Goal: Answer question/provide support: Answer question/provide support

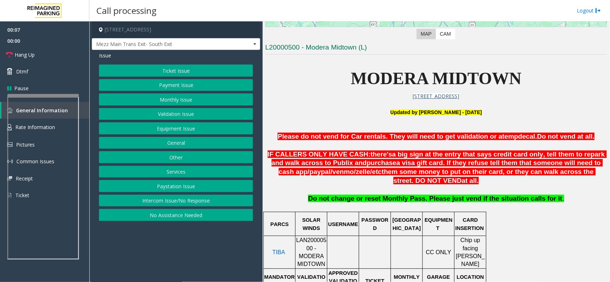
scroll to position [263, 0]
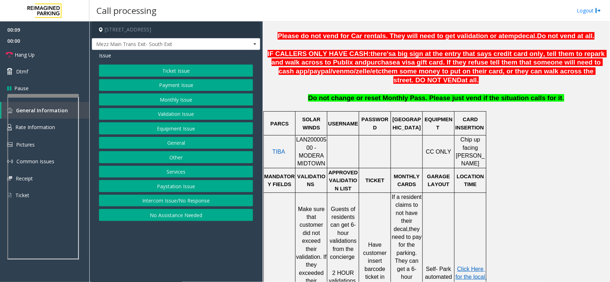
click at [316, 142] on span "LAN20000500 - MODERA MIDTOWN" at bounding box center [311, 152] width 30 height 30
copy span "LAN20000500"
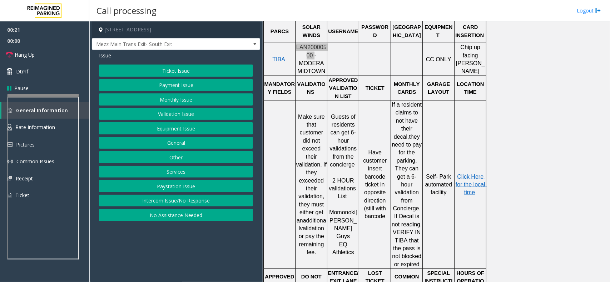
scroll to position [352, 0]
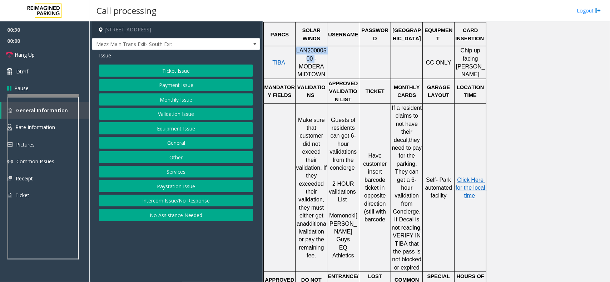
click at [156, 113] on button "Validation Issue" at bounding box center [176, 114] width 154 height 12
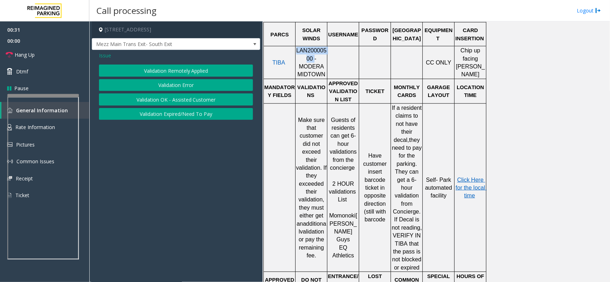
click at [162, 88] on button "Validation Error" at bounding box center [176, 85] width 154 height 12
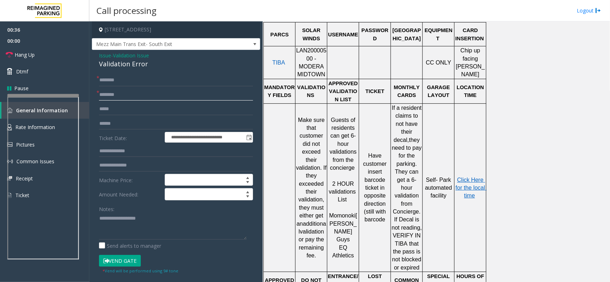
click at [144, 92] on input "text" at bounding box center [176, 95] width 154 height 12
type input "******"
click at [101, 126] on input "text" at bounding box center [176, 124] width 154 height 12
click at [124, 124] on input "text" at bounding box center [176, 124] width 154 height 12
type input "*******"
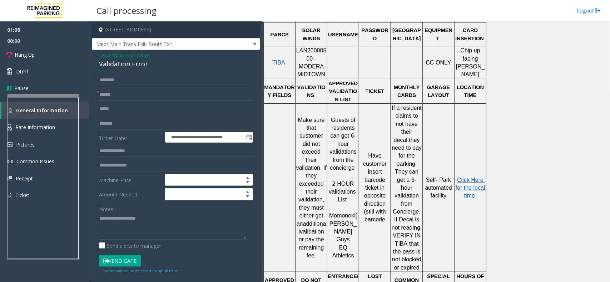
click at [467, 183] on span "Click Here for the local time" at bounding box center [470, 188] width 31 height 22
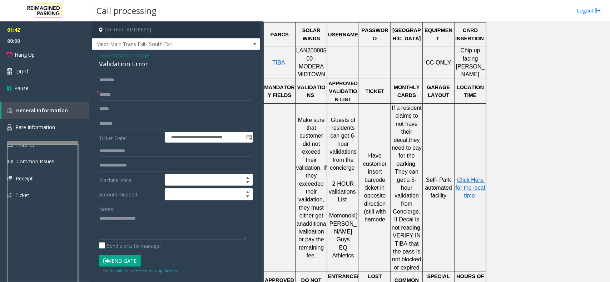
click at [34, 143] on div at bounding box center [42, 142] width 71 height 3
click at [33, 132] on link "Rate Information" at bounding box center [44, 127] width 89 height 17
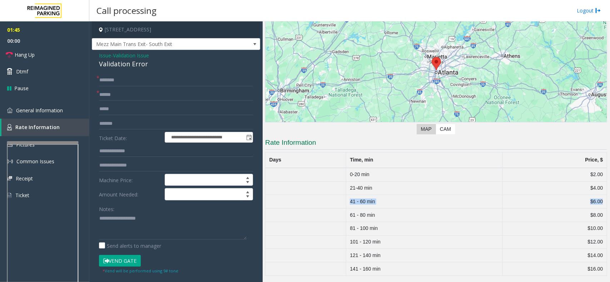
drag, startPoint x: 341, startPoint y: 202, endPoint x: 597, endPoint y: 204, distance: 255.3
click at [541, 204] on tr "41 - 60 min $6.00" at bounding box center [435, 202] width 341 height 14
click at [118, 154] on input "text" at bounding box center [176, 151] width 154 height 12
type input "******"
drag, startPoint x: 354, startPoint y: 205, endPoint x: 599, endPoint y: 206, distance: 245.0
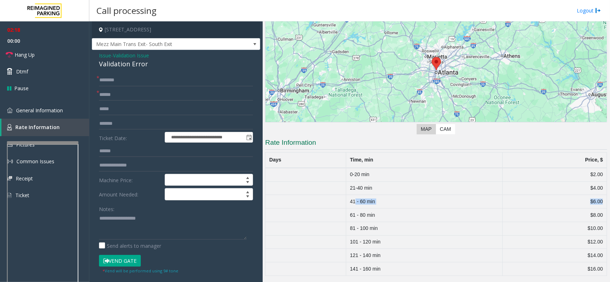
click at [541, 206] on tr "41 - 60 min $6.00" at bounding box center [435, 202] width 341 height 14
drag, startPoint x: 349, startPoint y: 244, endPoint x: 596, endPoint y: 250, distance: 246.5
click at [541, 250] on tbody "0-20 min $2.00 21-40 min $4.00 41 - 60 min $6.00 61 - 80 min $8.00 81 - 100 min…" at bounding box center [435, 222] width 341 height 108
click at [541, 250] on td "$14.00" at bounding box center [554, 256] width 104 height 14
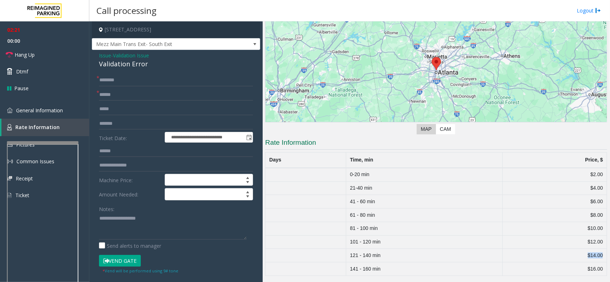
click at [541, 250] on td "$14.00" at bounding box center [554, 256] width 104 height 14
click at [541, 251] on td "$14.00" at bounding box center [554, 256] width 104 height 14
drag, startPoint x: 347, startPoint y: 243, endPoint x: 597, endPoint y: 237, distance: 250.1
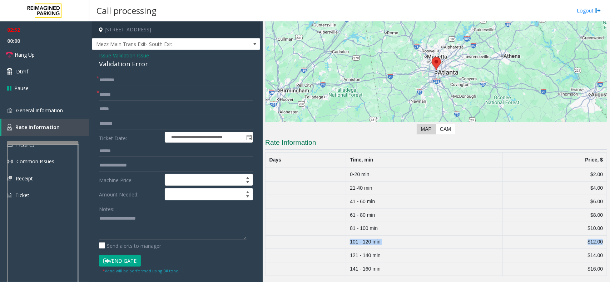
click at [541, 237] on tr "101 - 120 min $12.00" at bounding box center [435, 243] width 341 height 14
click at [102, 58] on span "Issue" at bounding box center [105, 55] width 12 height 7
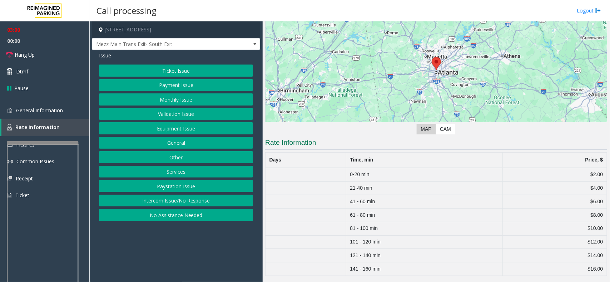
click at [166, 68] on button "Ticket Issue" at bounding box center [176, 71] width 154 height 12
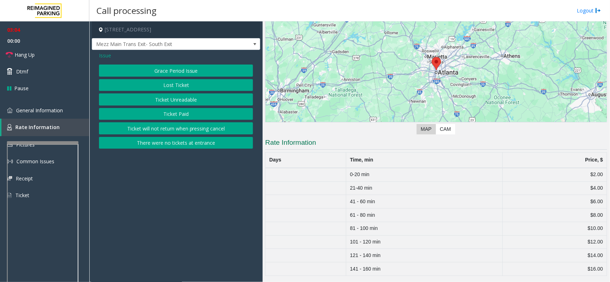
click at [107, 52] on span "Issue" at bounding box center [105, 55] width 12 height 7
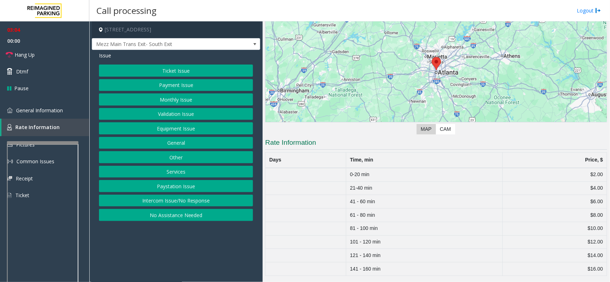
click at [171, 131] on button "Equipment Issue" at bounding box center [176, 128] width 154 height 12
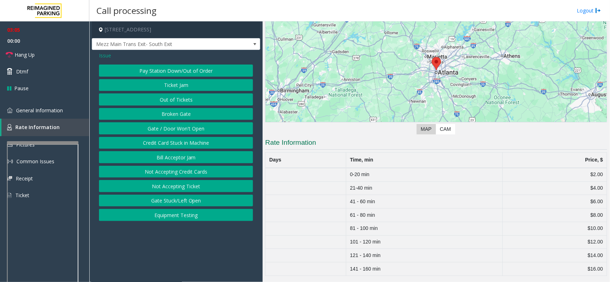
click at [102, 57] on span "Issue" at bounding box center [105, 55] width 12 height 7
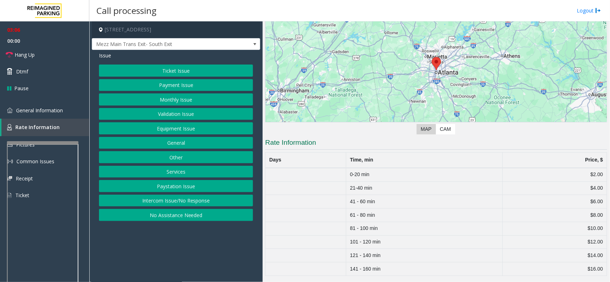
click at [174, 112] on button "Validation Issue" at bounding box center [176, 114] width 154 height 12
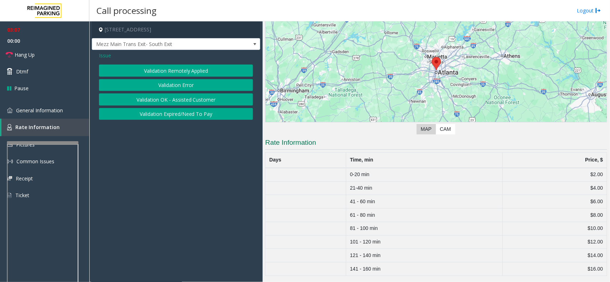
click at [173, 114] on button "Validation Expired/Need To Pay" at bounding box center [176, 114] width 154 height 12
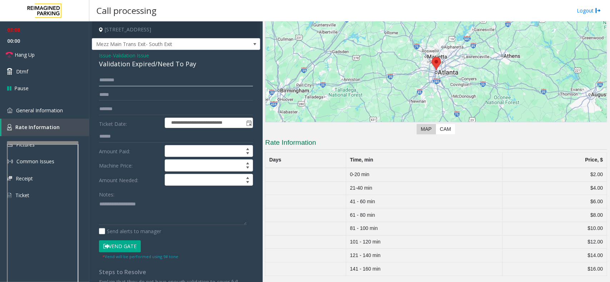
click at [147, 84] on input "text" at bounding box center [176, 80] width 154 height 12
click at [154, 62] on div "Validation Expired/Need To Pay" at bounding box center [176, 64] width 154 height 10
copy div "Validation Expired/Need To Pay"
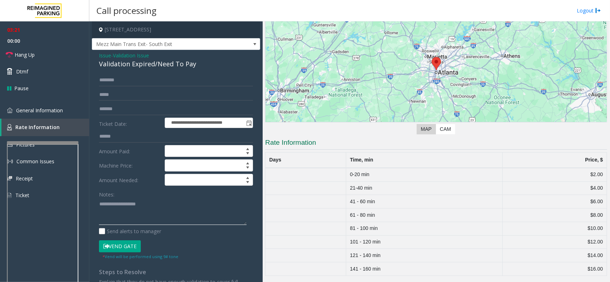
drag, startPoint x: 121, startPoint y: 212, endPoint x: 121, endPoint y: 217, distance: 4.3
click at [121, 217] on textarea at bounding box center [172, 212] width 147 height 27
paste textarea "**********"
drag, startPoint x: 187, startPoint y: 204, endPoint x: 156, endPoint y: 204, distance: 31.8
click at [156, 204] on textarea at bounding box center [172, 212] width 147 height 27
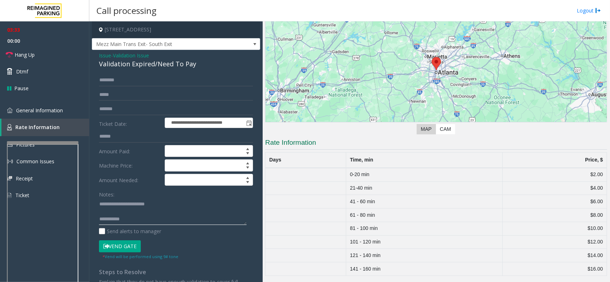
type textarea "**********"
click at [62, 115] on link "General Information" at bounding box center [44, 110] width 89 height 17
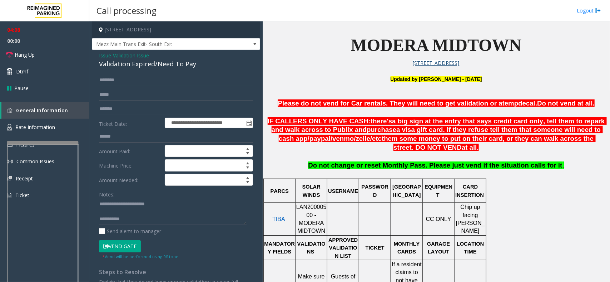
scroll to position [174, 0]
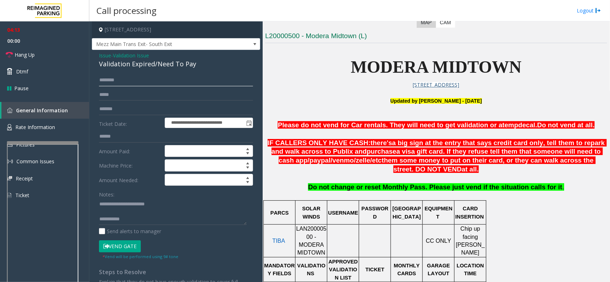
click at [122, 84] on input "text" at bounding box center [176, 80] width 154 height 12
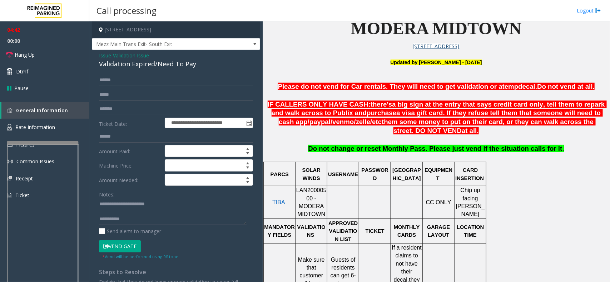
scroll to position [263, 0]
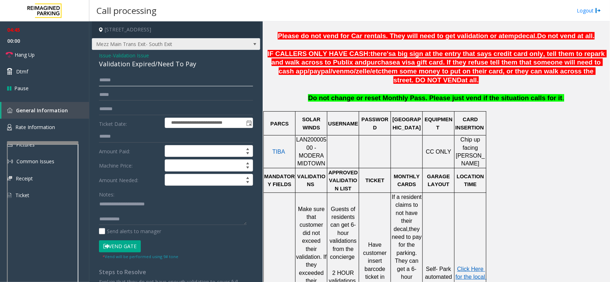
type input "******"
click at [176, 50] on span "Mezz Main Trans Exit- South Exit" at bounding box center [176, 44] width 168 height 12
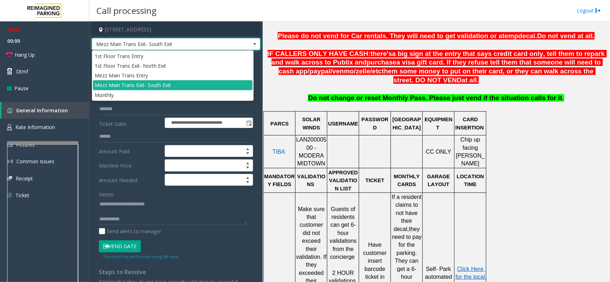
click at [127, 185] on label "Amount Needed:" at bounding box center [130, 180] width 66 height 12
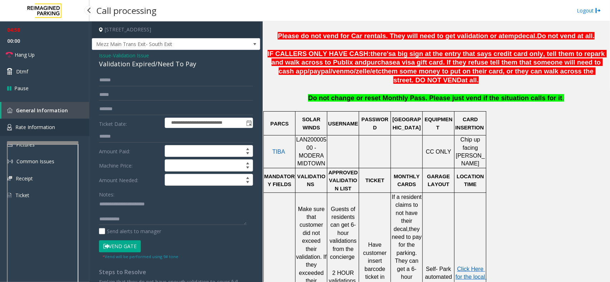
click at [29, 128] on span "Rate Information" at bounding box center [35, 127] width 40 height 7
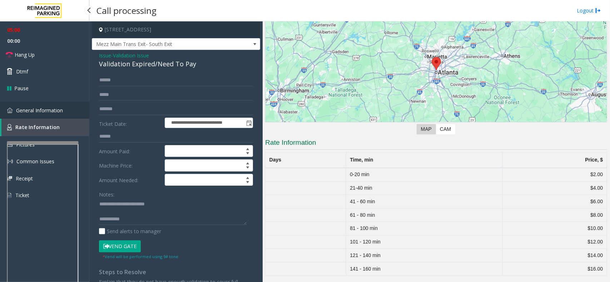
click at [42, 114] on link "General Information" at bounding box center [44, 110] width 89 height 17
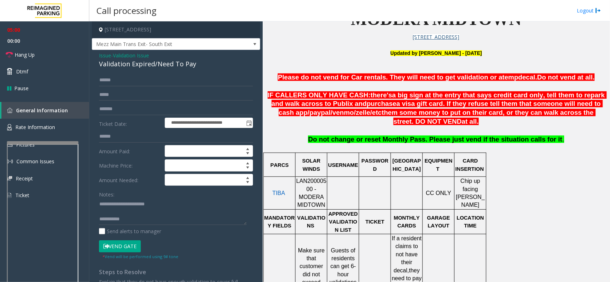
scroll to position [129, 0]
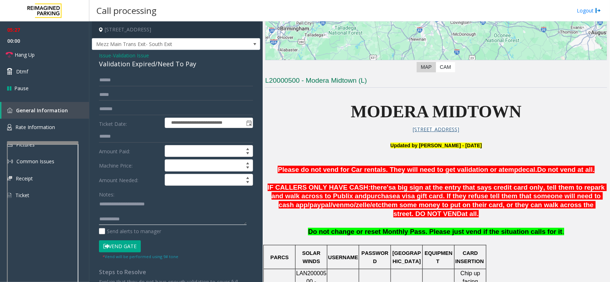
click at [139, 223] on textarea at bounding box center [172, 212] width 147 height 27
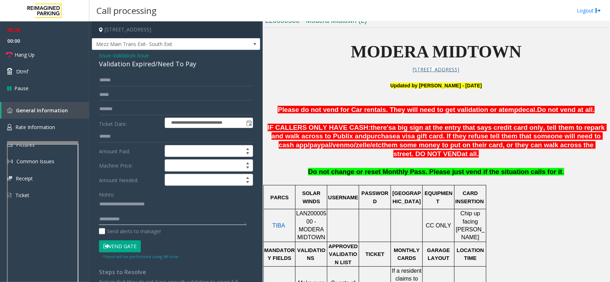
scroll to position [174, 0]
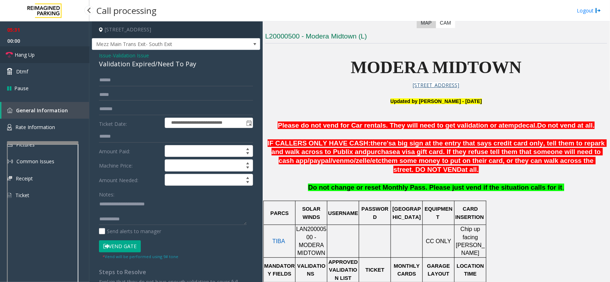
click at [17, 54] on span "Hang Up" at bounding box center [25, 54] width 20 height 7
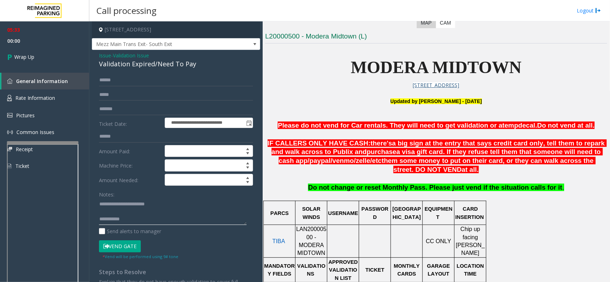
click at [149, 220] on textarea at bounding box center [172, 212] width 147 height 27
type textarea "**********"
click at [36, 51] on link "Wrap Up" at bounding box center [44, 56] width 89 height 21
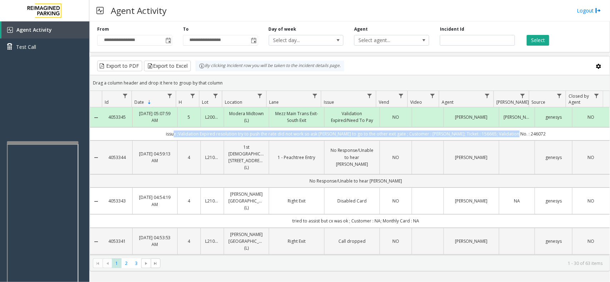
drag, startPoint x: 188, startPoint y: 137, endPoint x: 545, endPoint y: 132, distance: 356.8
click at [541, 132] on td "issue ;Validation Expired resolution try to push the rate did not work so ask […" at bounding box center [355, 133] width 507 height 13
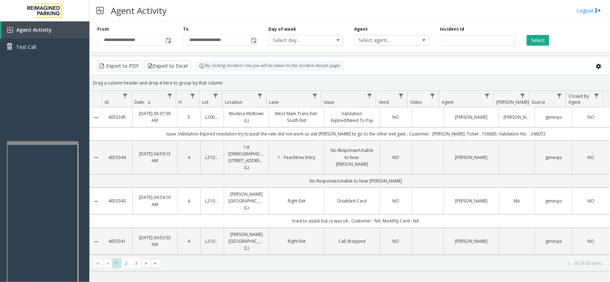
click at [355, 69] on div "Export to PDF Export to Excel By clicking Incident row you will be taken to the…" at bounding box center [349, 66] width 507 height 11
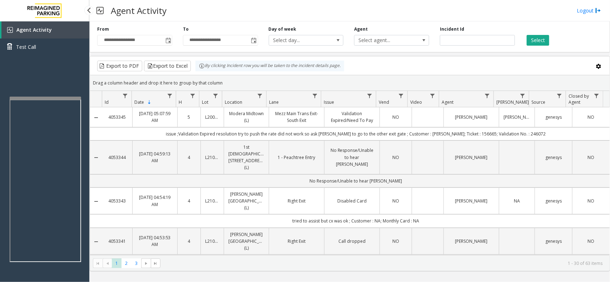
click at [49, 97] on div at bounding box center [45, 98] width 71 height 3
